Goal: Find contact information: Find contact information

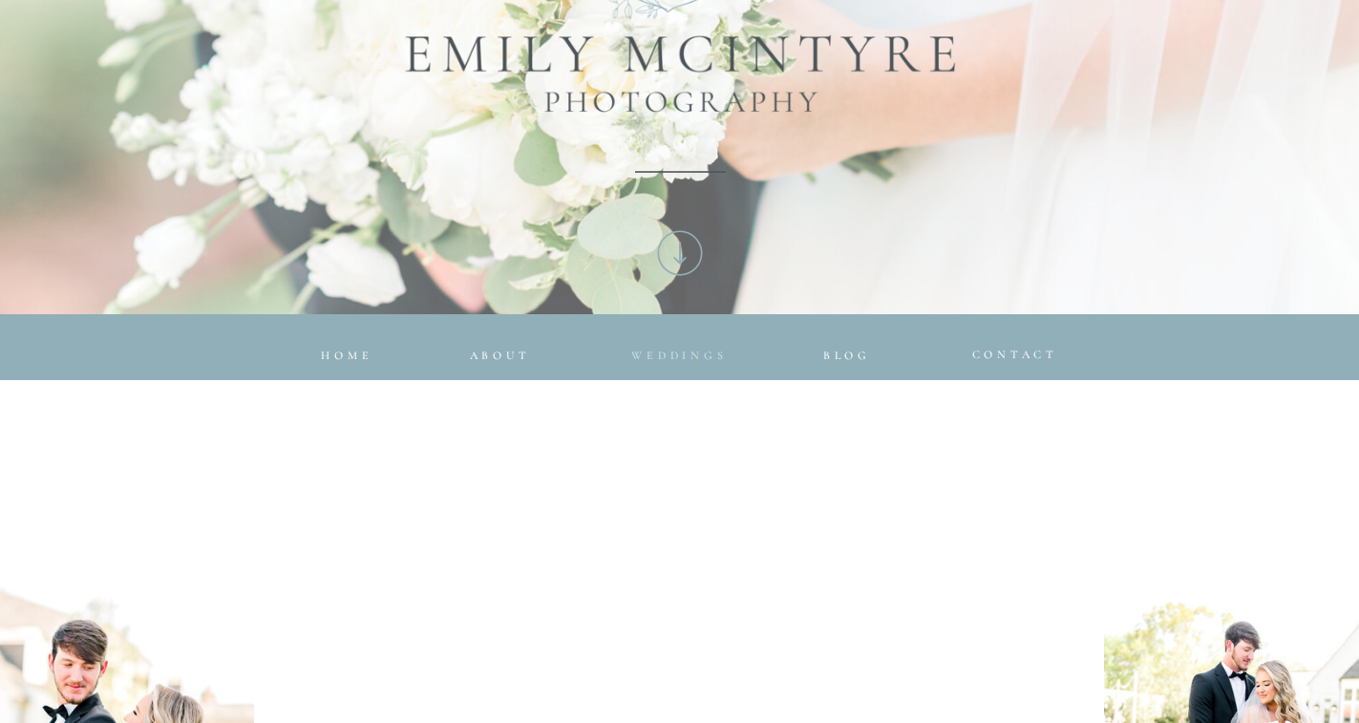
scroll to position [573, 0]
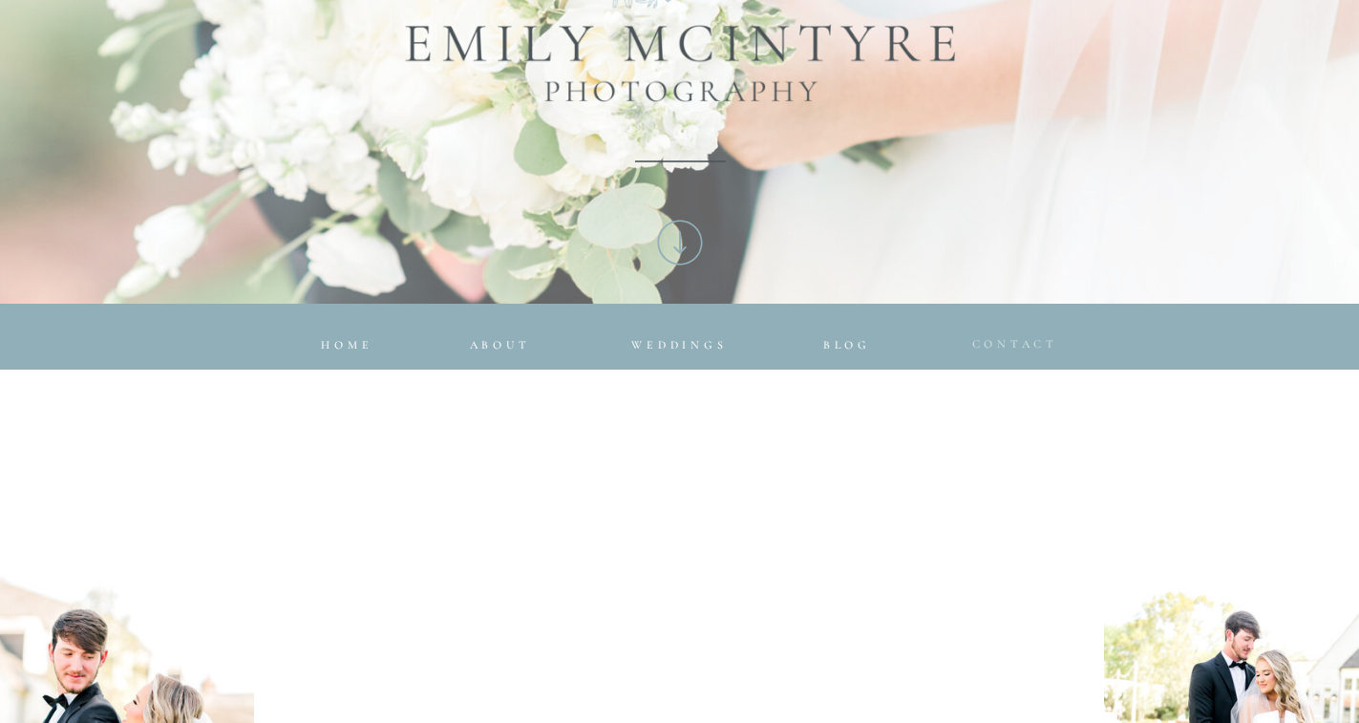
click at [1000, 337] on span "CONTACT" at bounding box center [1015, 343] width 87 height 13
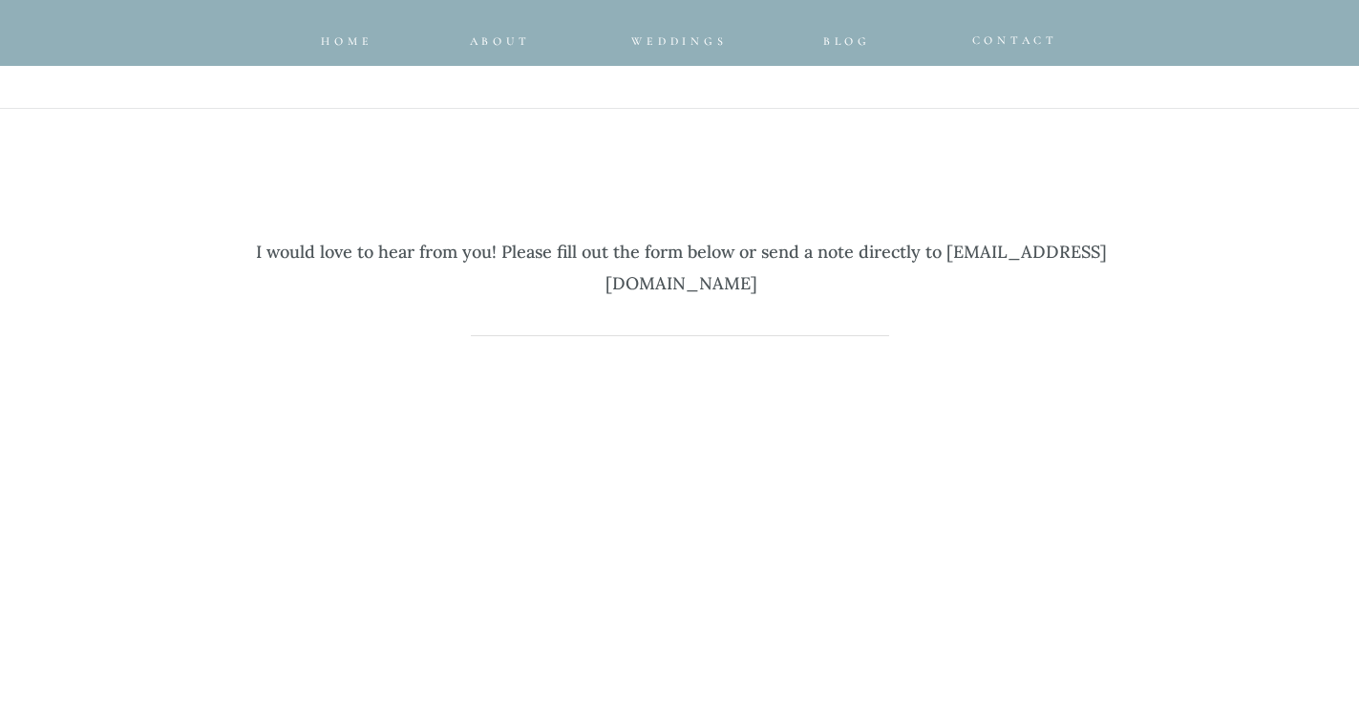
scroll to position [668, 0]
drag, startPoint x: 525, startPoint y: 281, endPoint x: 843, endPoint y: 285, distance: 317.9
click at [843, 285] on p "I would love to hear from you! Please fill out the form below or send a note di…" at bounding box center [682, 255] width 888 height 96
copy p "[EMAIL_ADDRESS][DOMAIN_NAME]"
